Goal: Use online tool/utility: Use online tool/utility

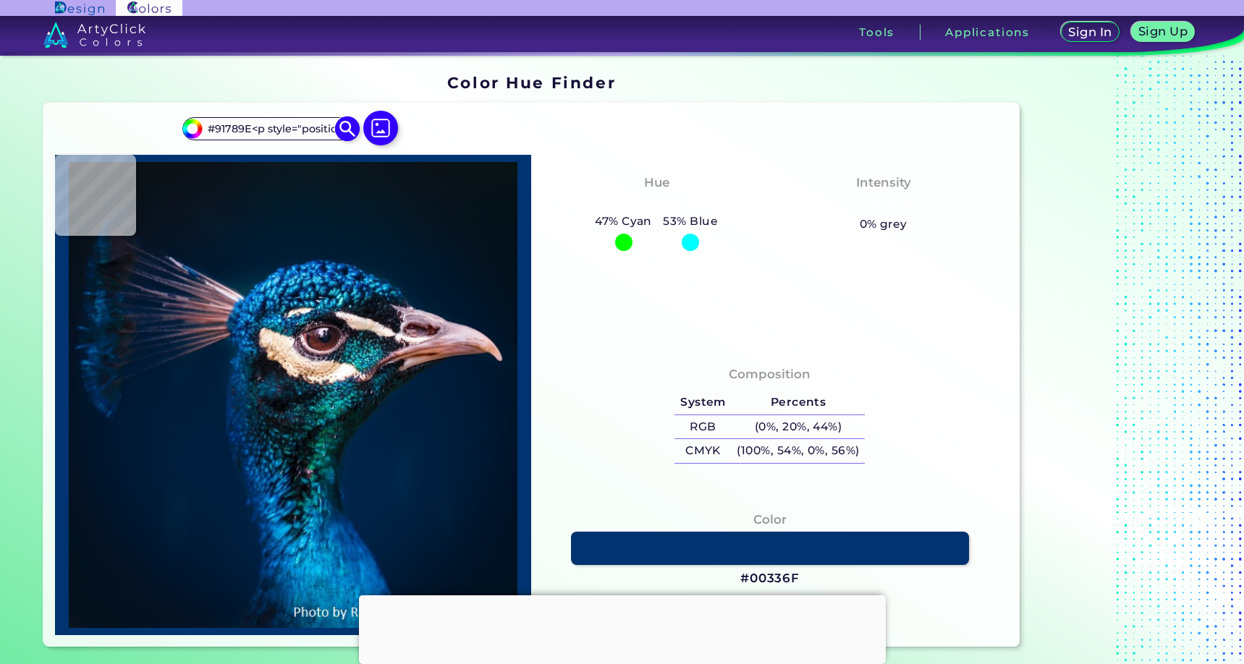
scroll to position [0, 1691]
click at [258, 127] on input "#91789E<p style="position: absolute; z-index: 10; top: 12px; left: 71px; transf…" at bounding box center [270, 129] width 135 height 20
drag, startPoint x: 230, startPoint y: 135, endPoint x: 365, endPoint y: 132, distance: 135.3
click at [365, 132] on div "#00bfff #91789E<p style="position: absolute; z-index: 10; top: 12px; left: 71px…" at bounding box center [292, 134] width 221 height 41
click at [313, 129] on input "#91789E<p style="position: absolute; z-index: 10; top: 12px; left: 71px; transf…" at bounding box center [270, 129] width 135 height 20
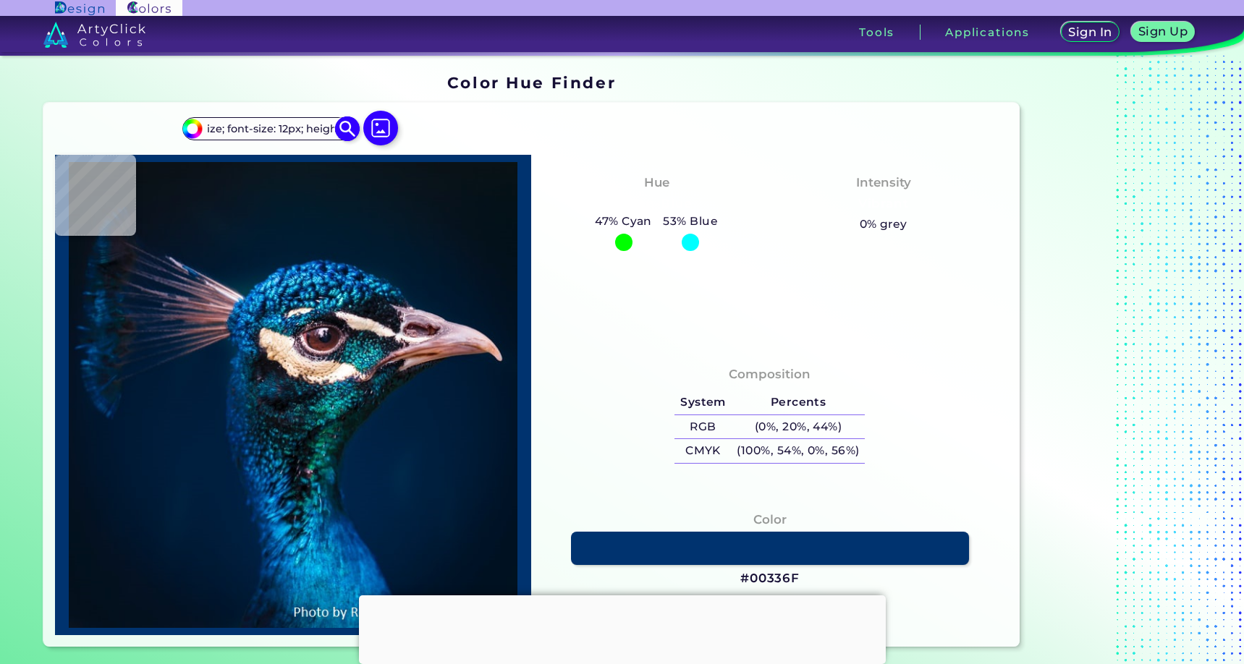
click at [313, 129] on input "#91789E<p style="position: absolute; z-index: 10; top: 12px; left: 71px; transf…" at bounding box center [270, 129] width 135 height 20
drag, startPoint x: 230, startPoint y: 131, endPoint x: 335, endPoint y: 140, distance: 105.3
click at [336, 141] on div "#00bfff #91789E<p style="position: absolute; z-index: 10; top: 12px; left: 71px…" at bounding box center [292, 134] width 221 height 41
drag, startPoint x: 247, startPoint y: 127, endPoint x: 344, endPoint y: 127, distance: 96.9
click at [345, 127] on div "#00bfff #91789E<p style="position: absolute; z-index: 10; top: 12px; left: 71px…" at bounding box center [269, 128] width 175 height 23
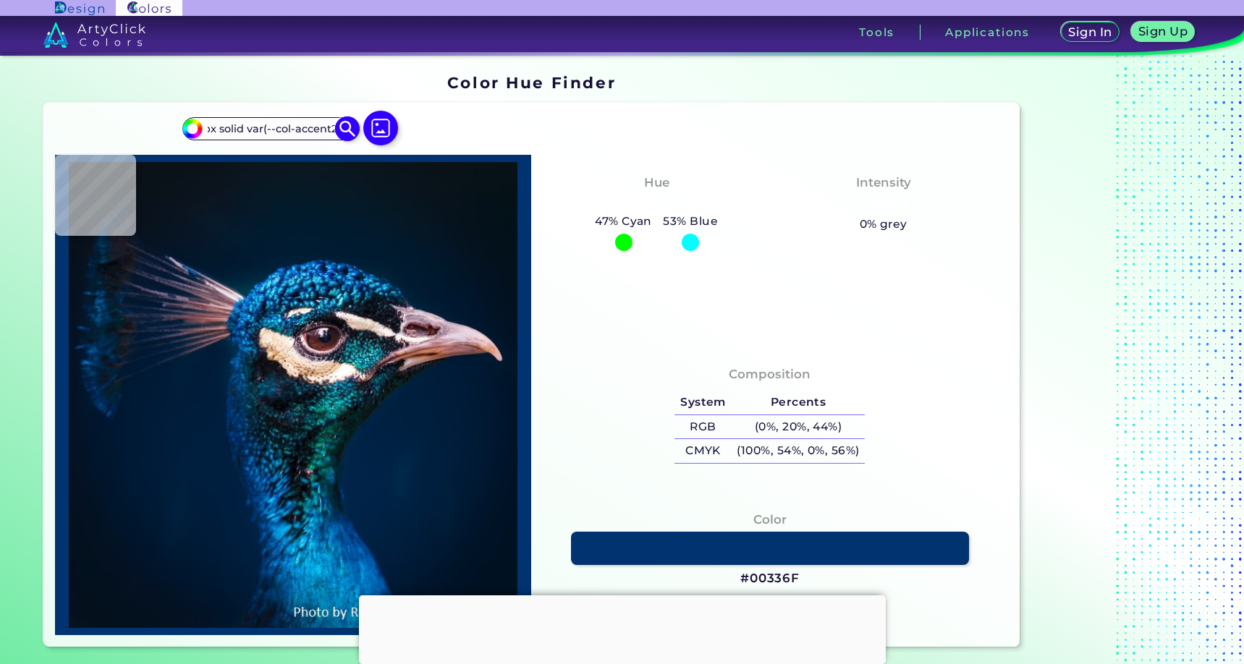
click at [232, 131] on input "#91789E<p style="position: absolute; z-index: 10; top: 12px; left: 71px; transf…" at bounding box center [270, 129] width 135 height 20
type input "#91789E<p style="position: absolute; z-index: 10; top: 12px; left: 71px; transf…"
type input "#03111a"
type input "#03111A"
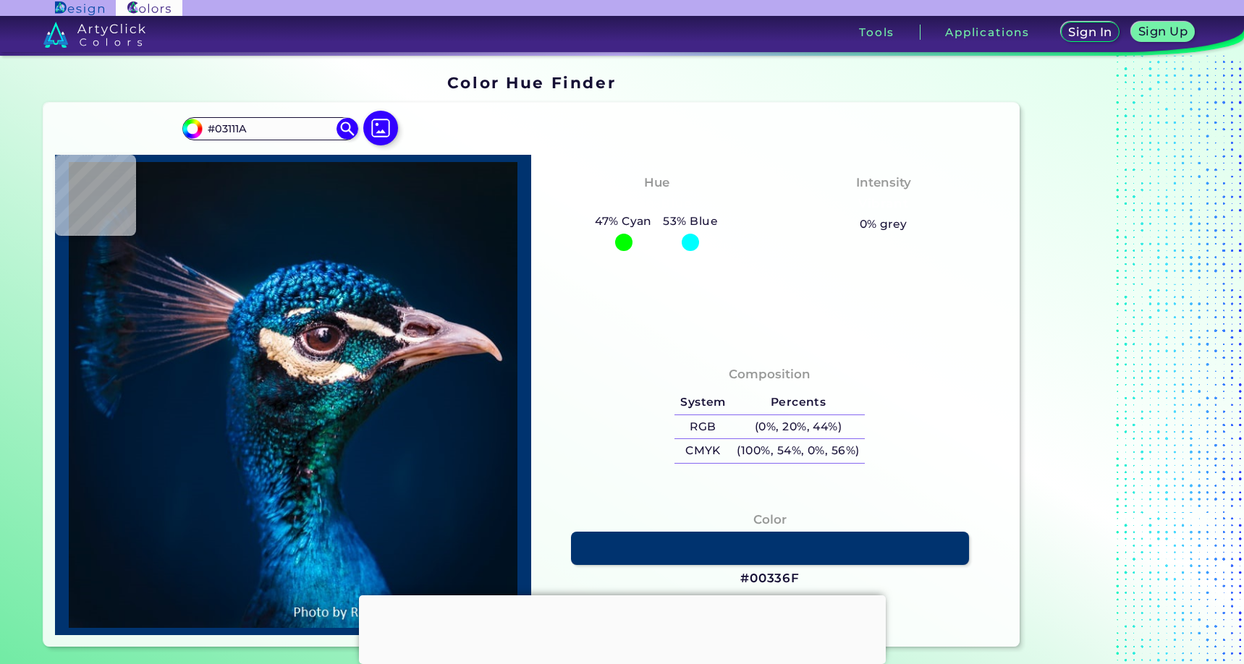
type input "#05121b"
type input "#05121B"
type input "#06131c"
type input "#06131C"
type input "#08151d"
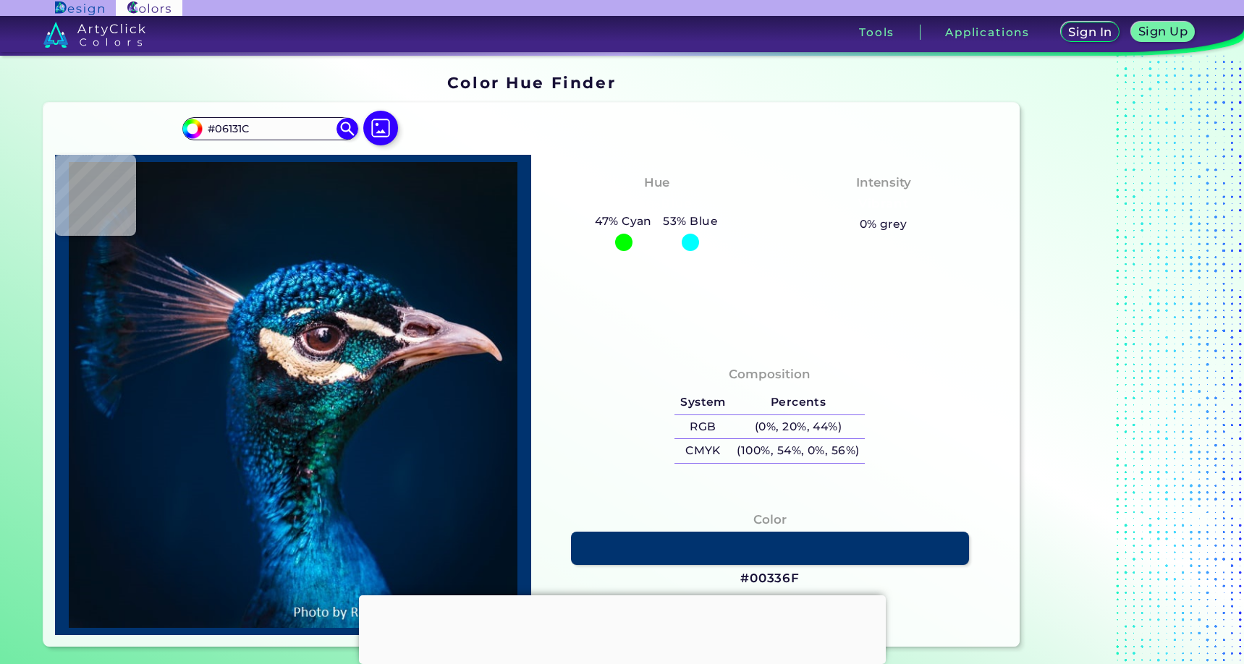
type input "#08151D"
type input "#09161e"
type input "#09161E"
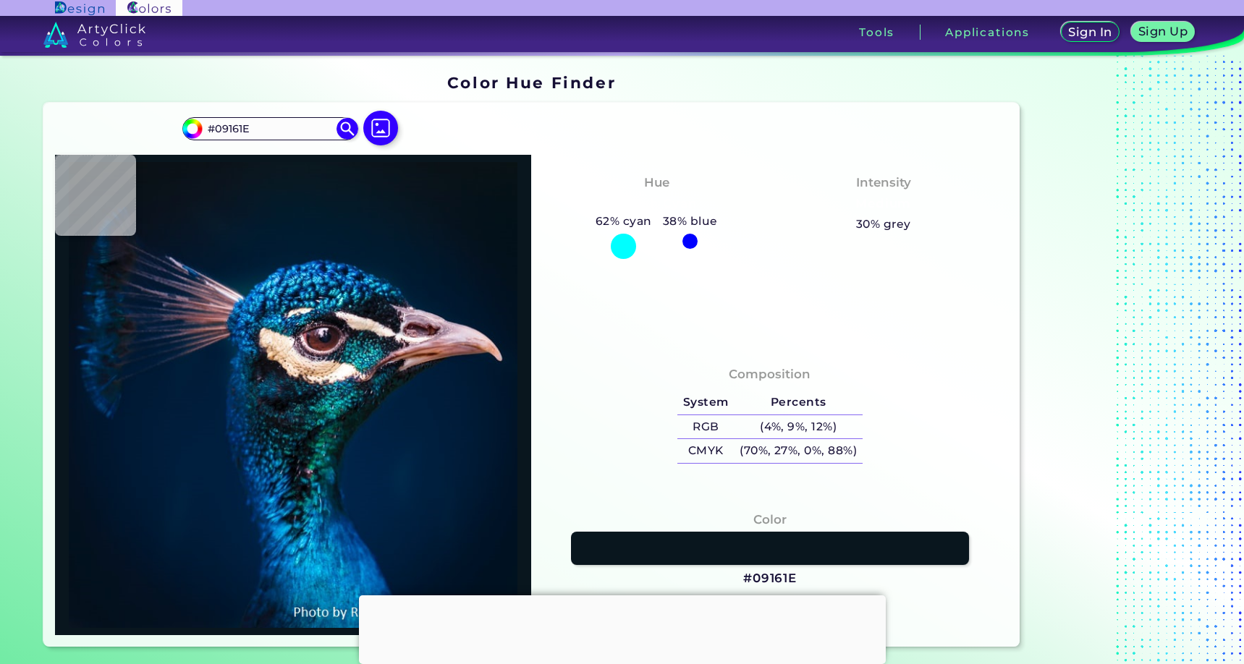
type input "#09181f"
type input "#09181F"
type input "#09161e"
type input "#09161E"
type input "#0b151e"
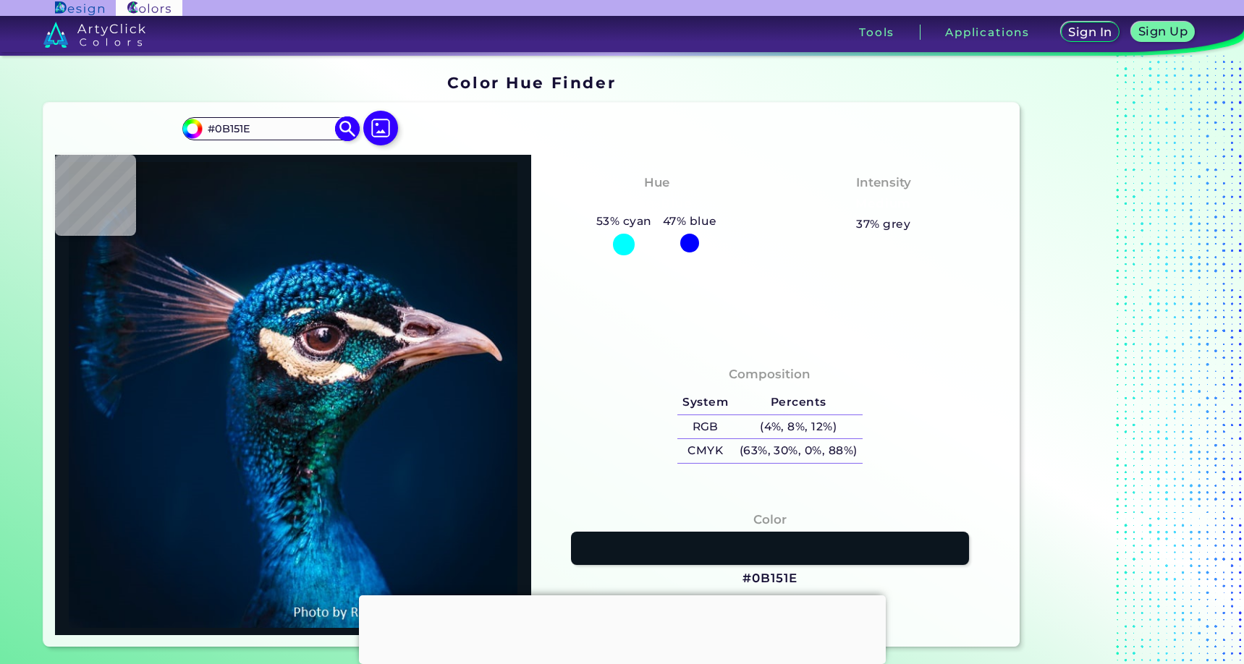
drag, startPoint x: 287, startPoint y: 129, endPoint x: 184, endPoint y: 124, distance: 103.6
click at [184, 124] on div "#0b151e #0B151E Acadia ◉ Acid Green ◉ Aero Blue ◉ Alabaster ◉ Albescent White ◉…" at bounding box center [269, 128] width 175 height 23
type input "91789e"
type input "#91789e"
type input "#91789E"
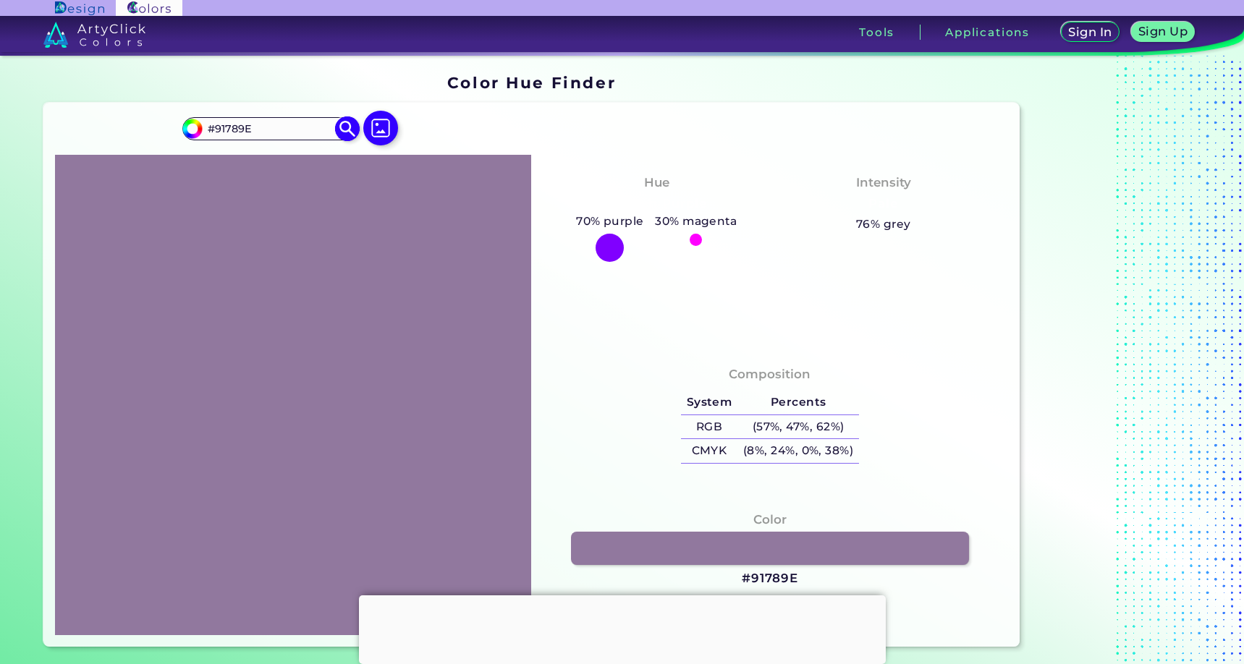
drag, startPoint x: 260, startPoint y: 129, endPoint x: 206, endPoint y: 128, distance: 53.5
click at [206, 128] on input "#91789E" at bounding box center [270, 129] width 135 height 20
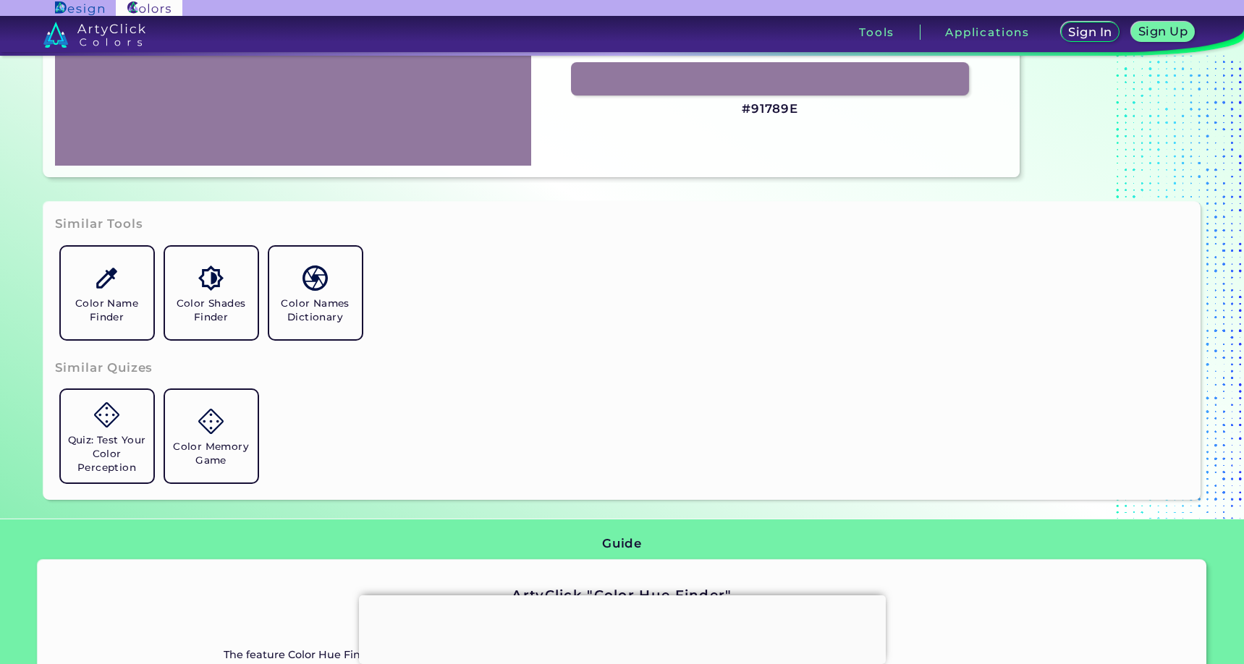
scroll to position [494, 0]
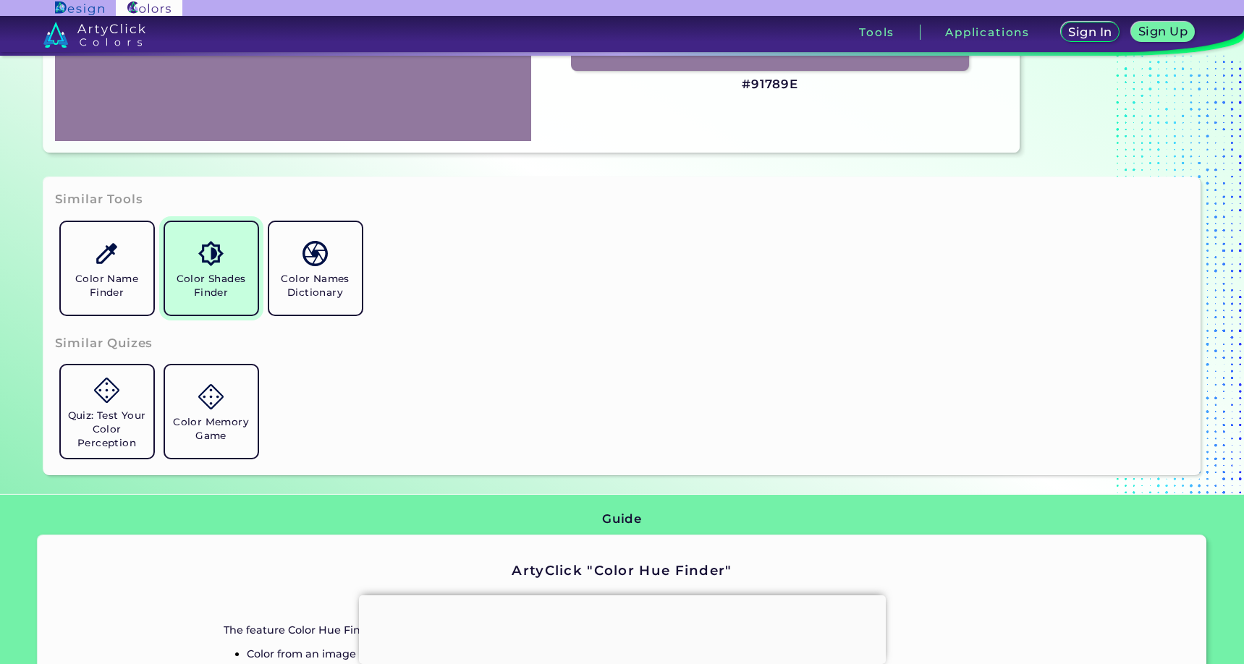
click at [237, 284] on h5 "Color Shades Finder" at bounding box center [211, 285] width 81 height 27
